Goal: Transaction & Acquisition: Subscribe to service/newsletter

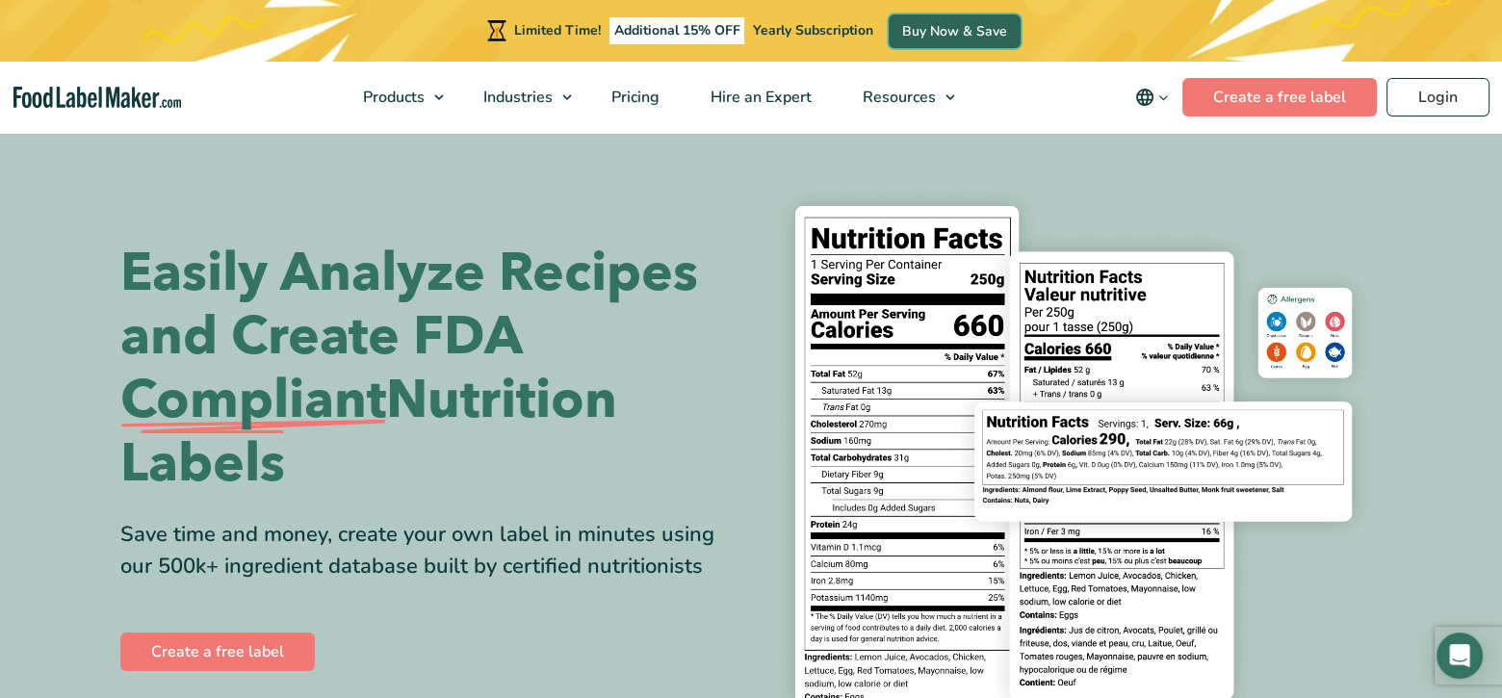
click at [944, 26] on link "Buy Now & Save" at bounding box center [955, 31] width 132 height 34
click at [631, 95] on span "Pricing" at bounding box center [633, 97] width 56 height 21
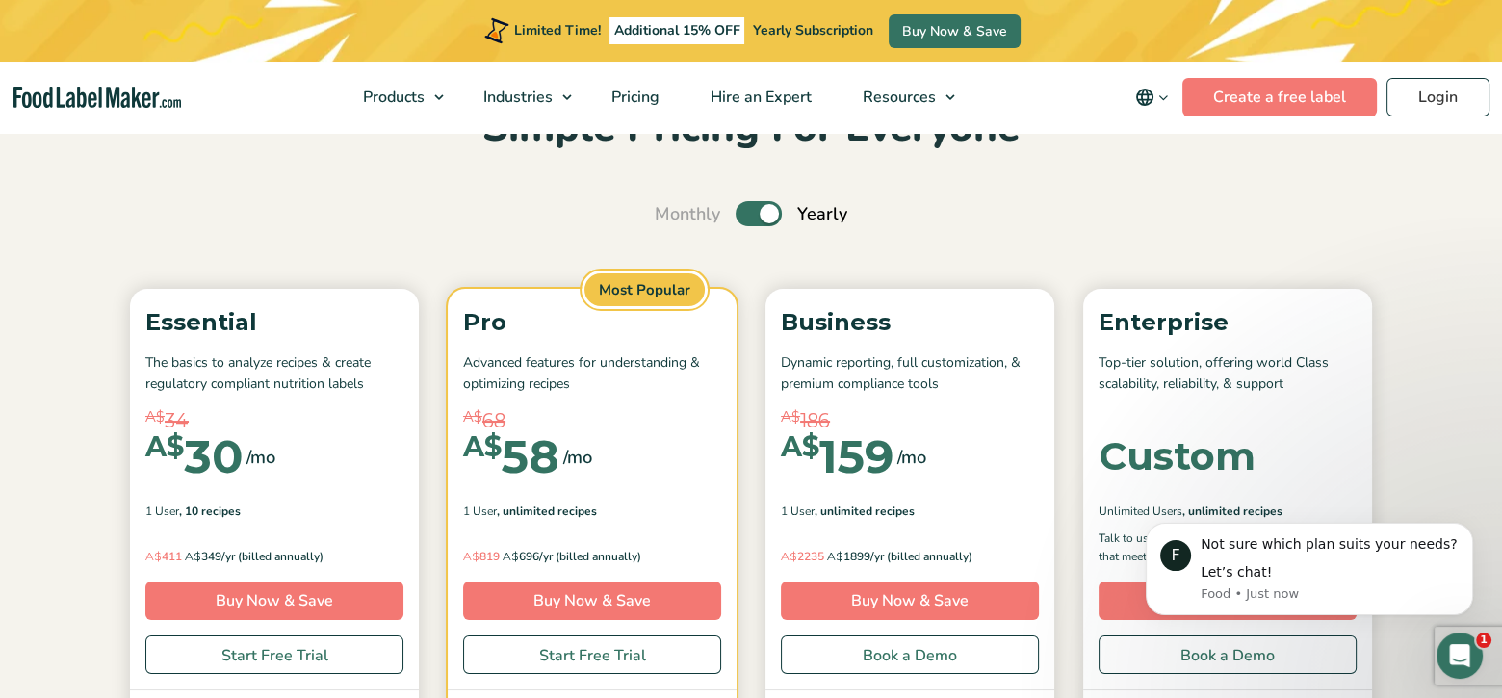
scroll to position [96, 0]
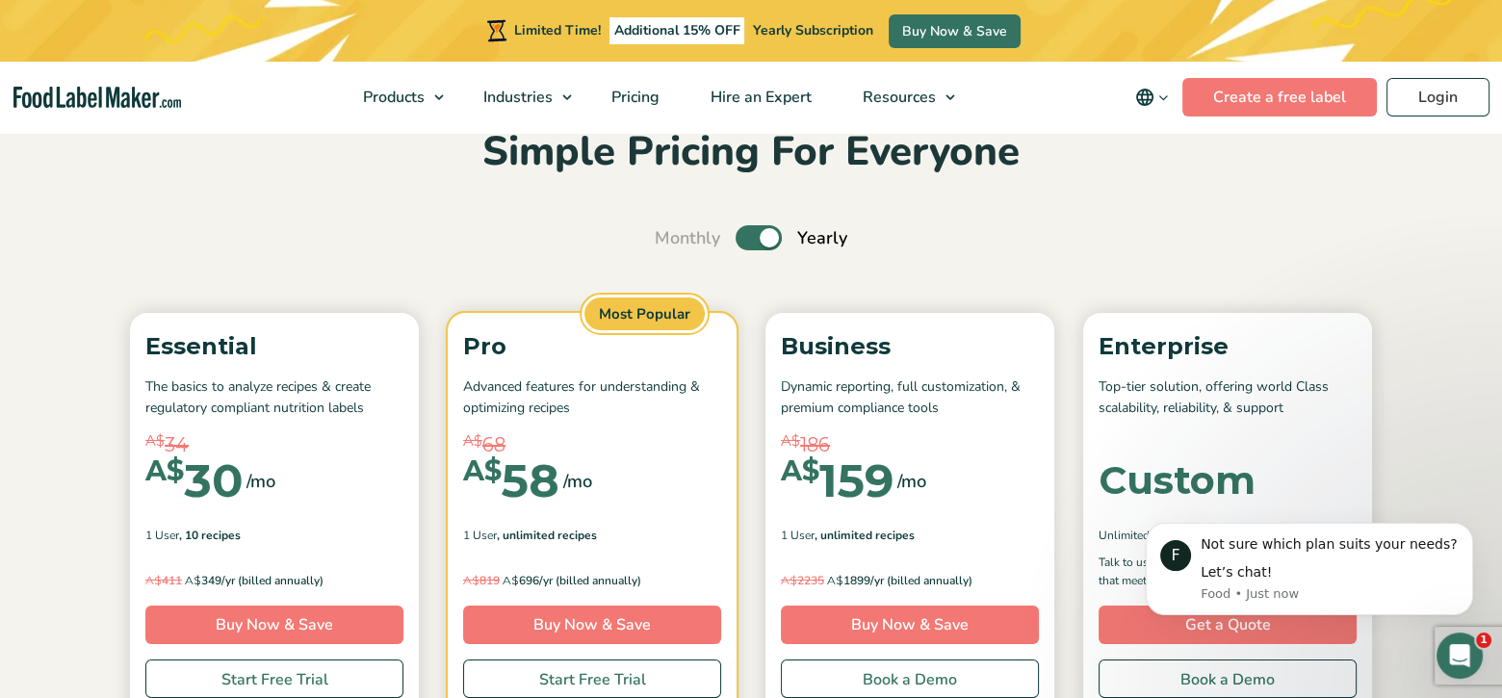
click at [746, 242] on label "Toggle" at bounding box center [758, 237] width 46 height 25
click at [671, 242] on input "Toggle" at bounding box center [664, 238] width 13 height 13
checkbox input "false"
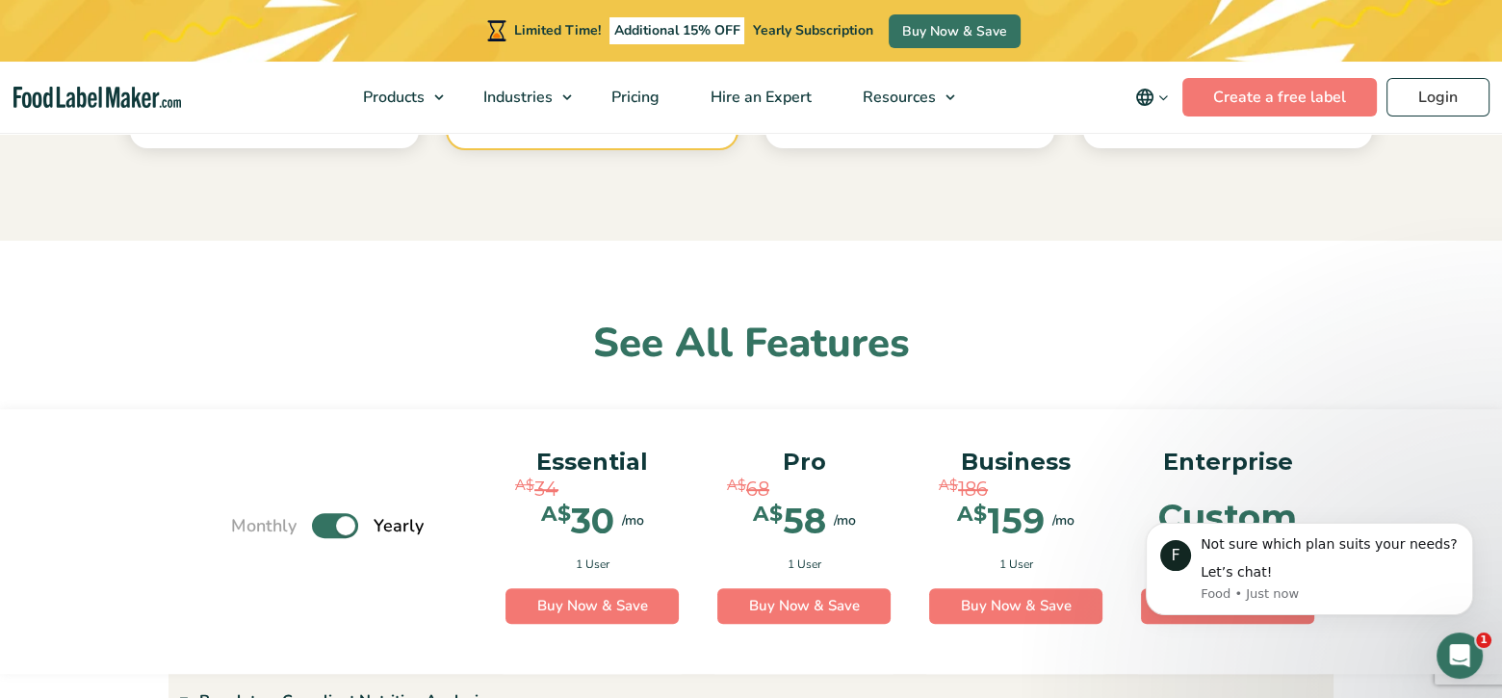
scroll to position [1059, 0]
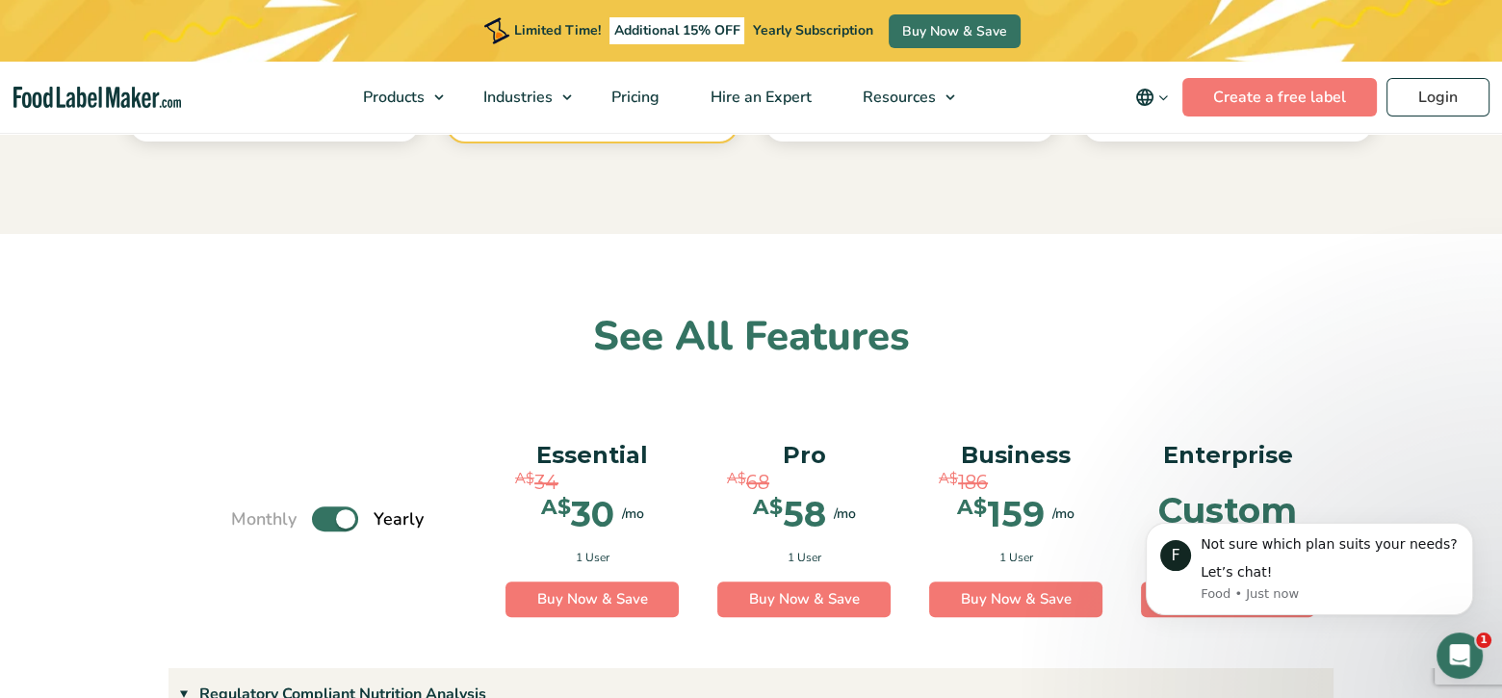
click at [327, 521] on label "Toggle" at bounding box center [335, 518] width 46 height 25
click at [247, 521] on input "Toggle" at bounding box center [241, 519] width 13 height 13
checkbox input "false"
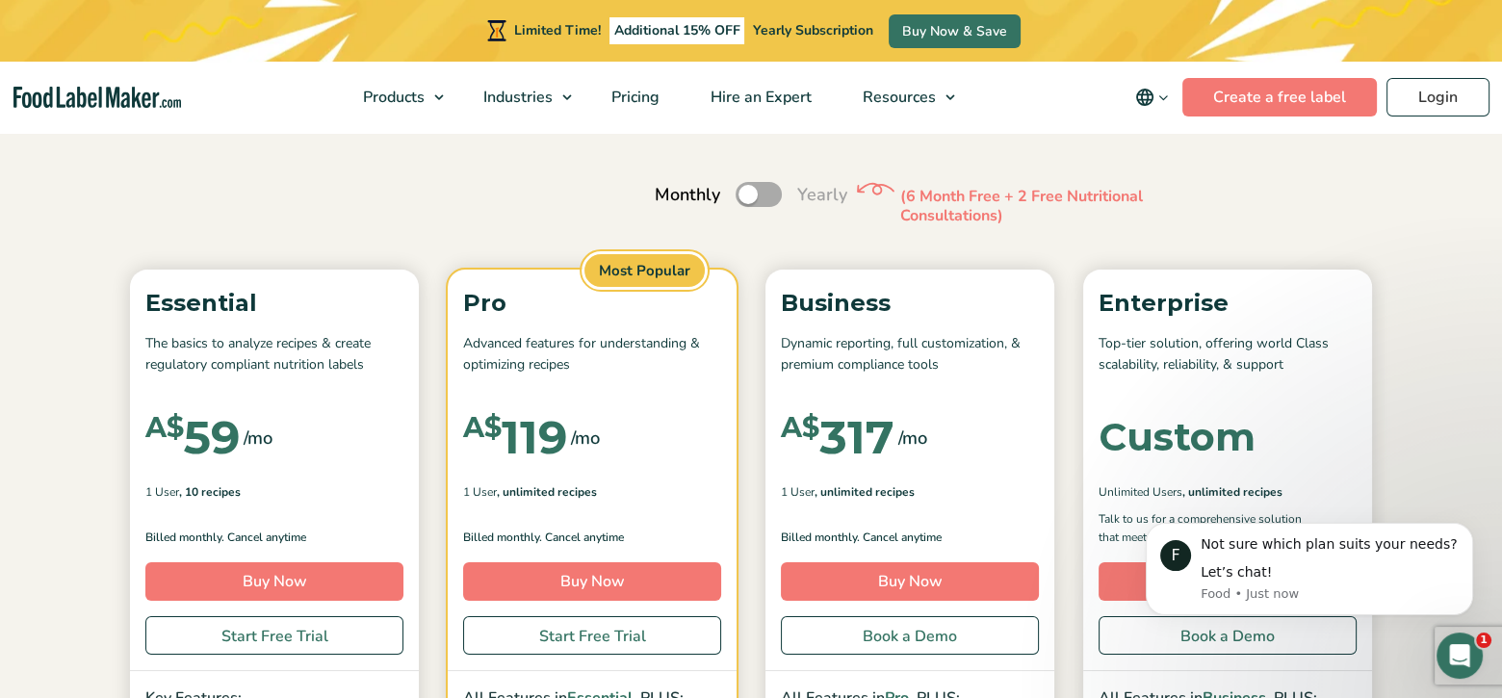
scroll to position [0, 0]
